Goal: Information Seeking & Learning: Learn about a topic

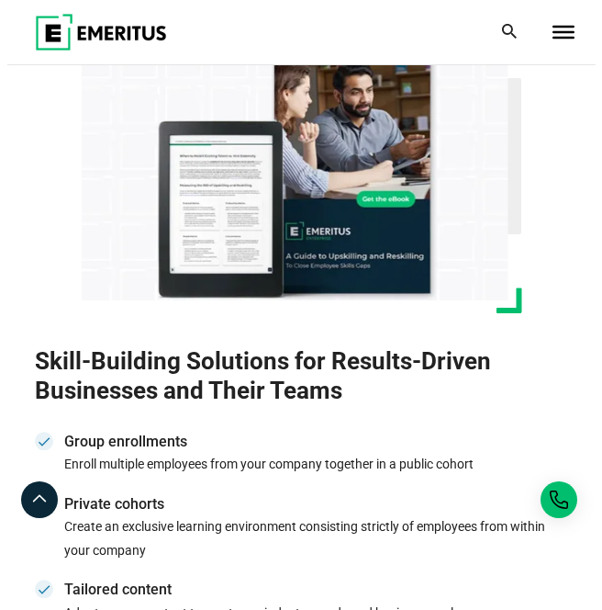
scroll to position [5088, 0]
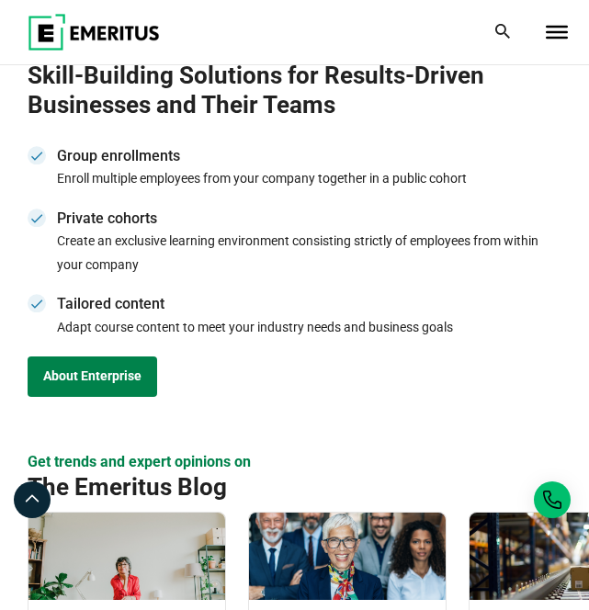
click at [548, 40] on div at bounding box center [556, 32] width 37 height 37
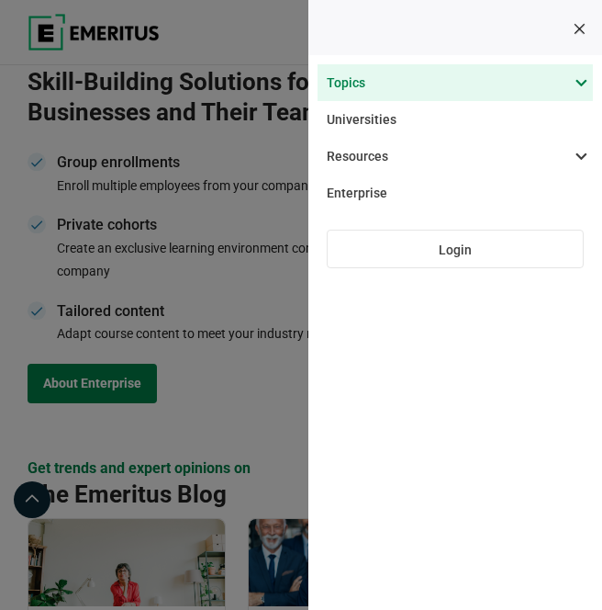
click at [564, 79] on span at bounding box center [445, 82] width 275 height 37
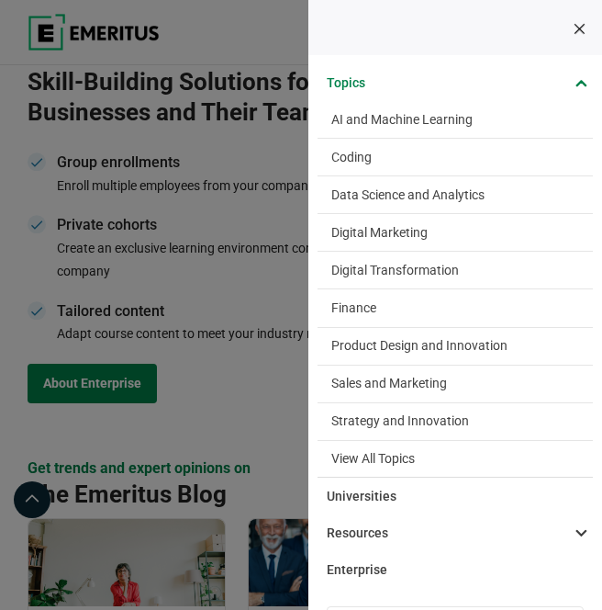
click at [364, 307] on span "Finance" at bounding box center [353, 308] width 45 height 18
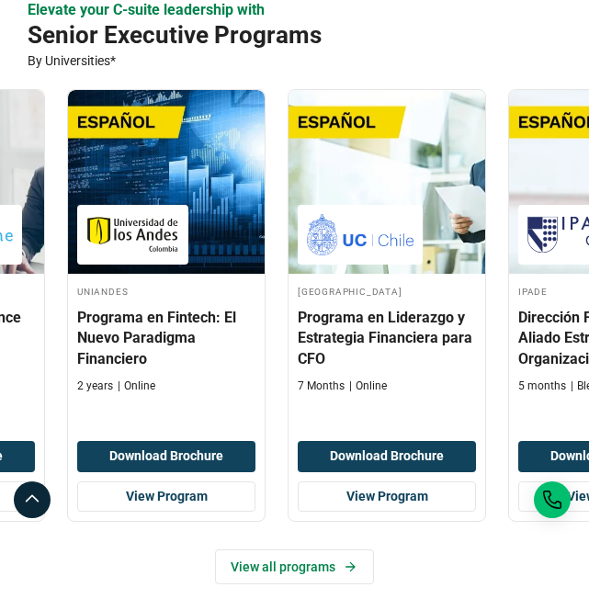
scroll to position [0, 1925]
